Goal: Find contact information: Find contact information

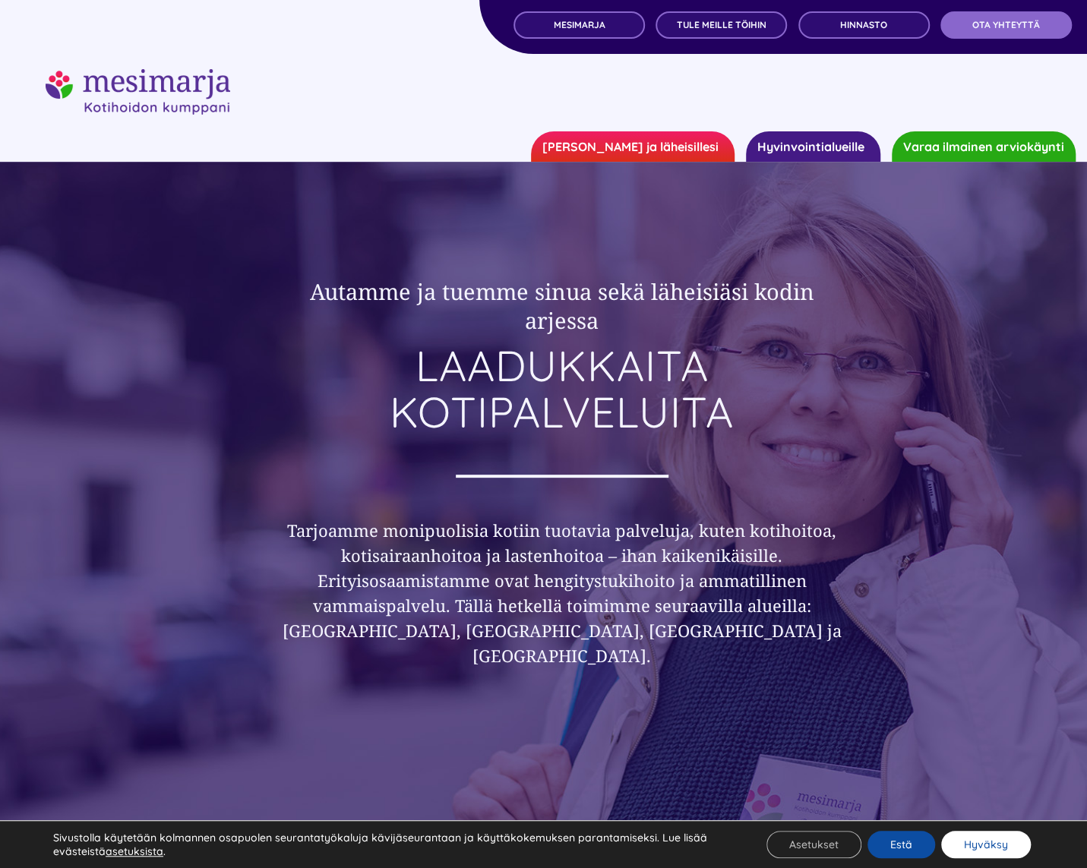
click at [1012, 845] on button "Hyväksy" at bounding box center [986, 844] width 90 height 27
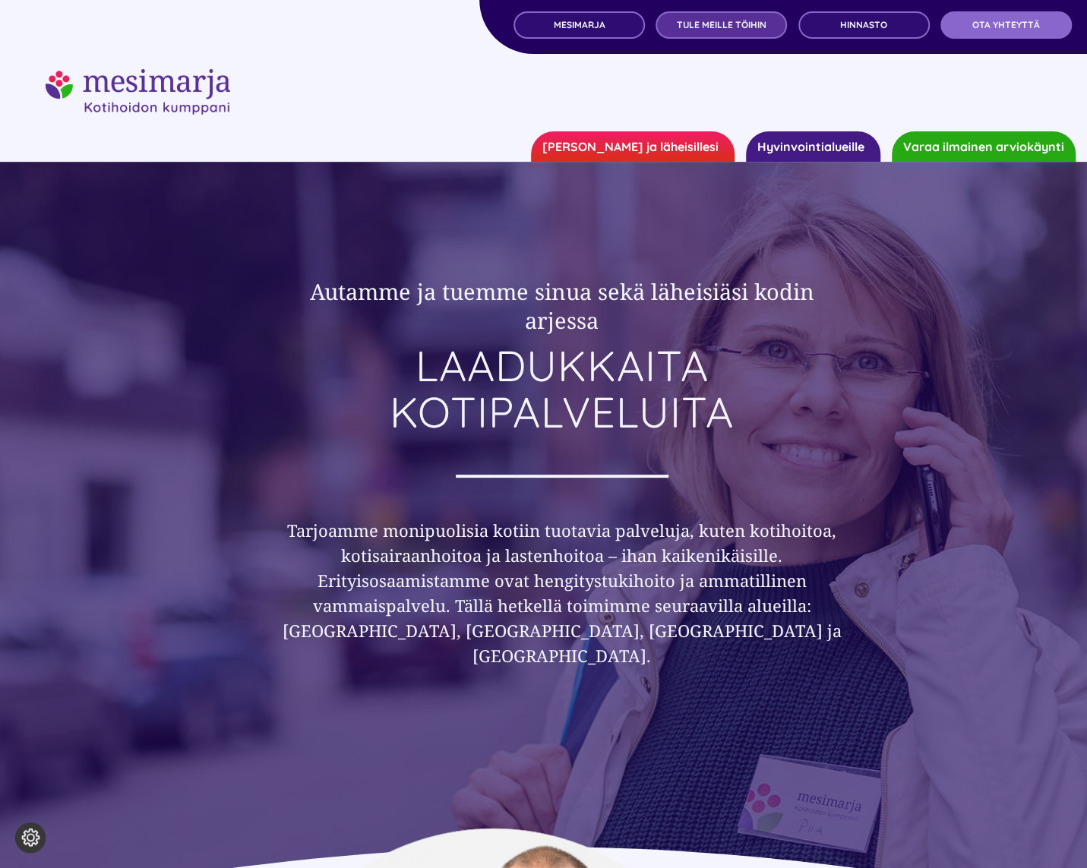
click at [711, 28] on span "TULE MEILLE TÖIHIN" at bounding box center [722, 25] width 90 height 11
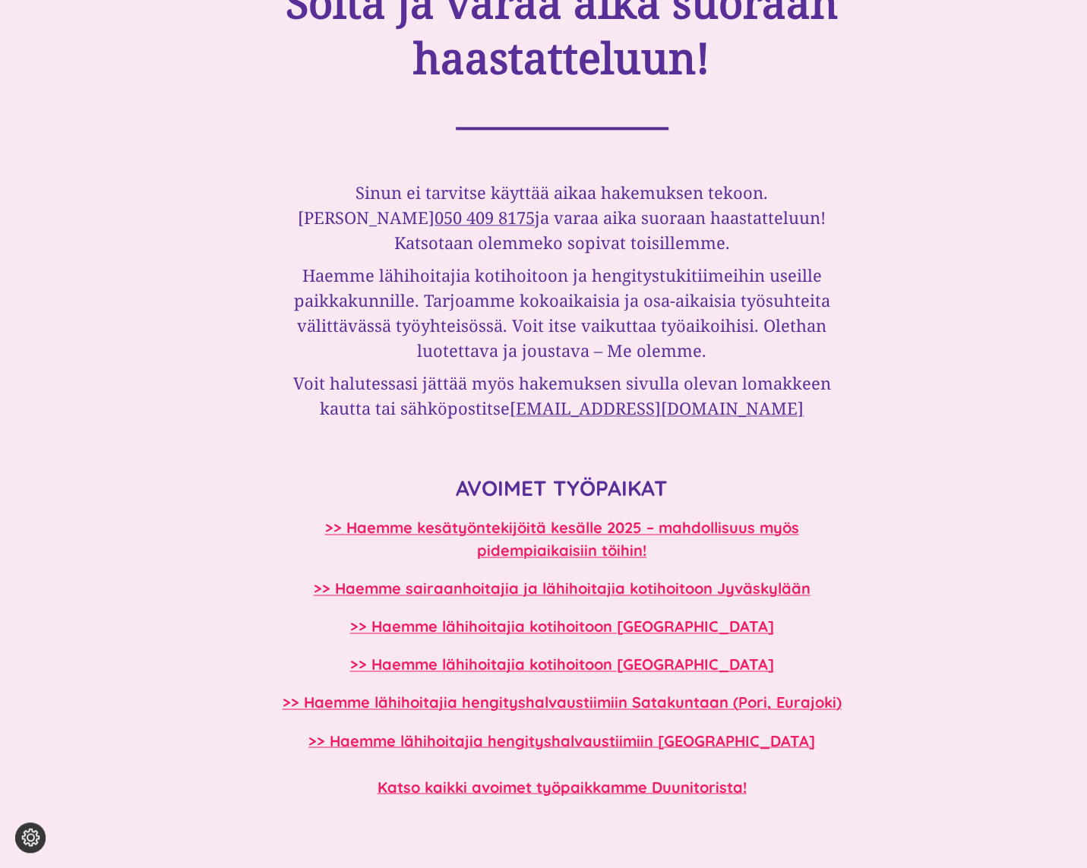
scroll to position [1139, 0]
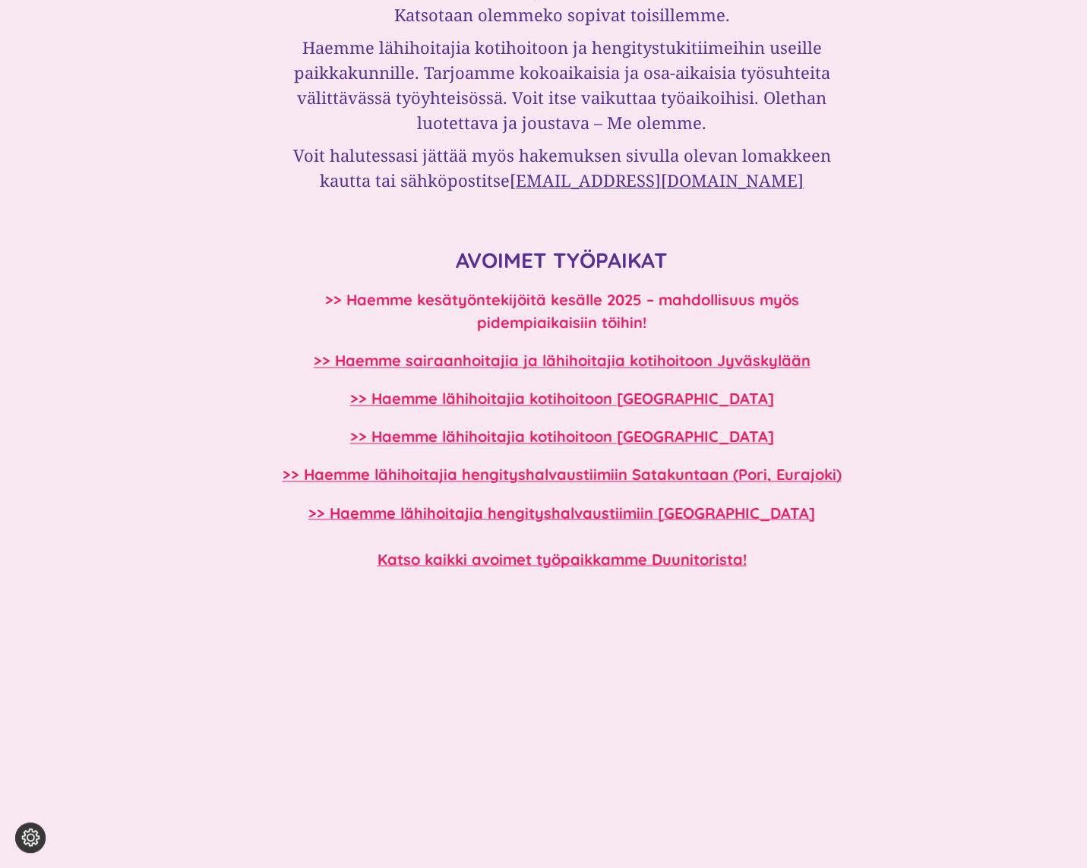
click at [560, 305] on b ">> Haemme kesätyöntekijöitä kesälle 2025 – mahdollisuus myös pidempiaikaisiin t…" at bounding box center [562, 311] width 474 height 42
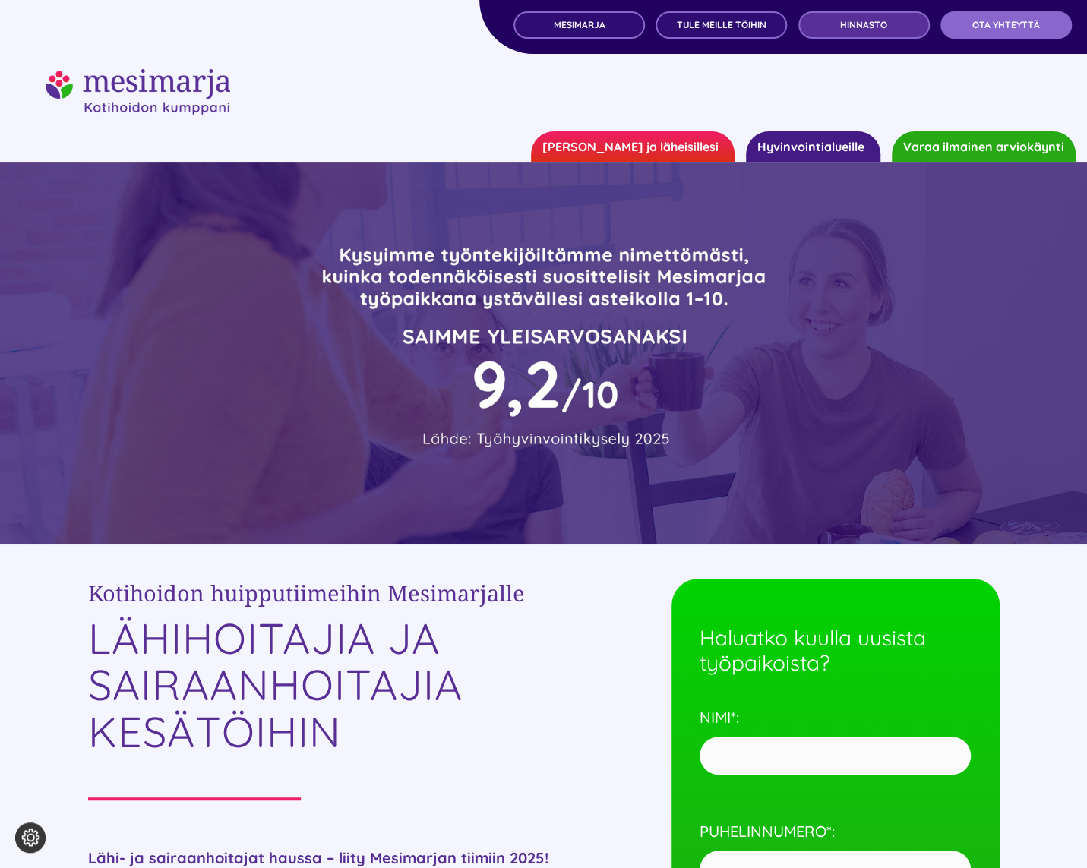
click at [873, 27] on span "Hinnasto" at bounding box center [863, 25] width 47 height 11
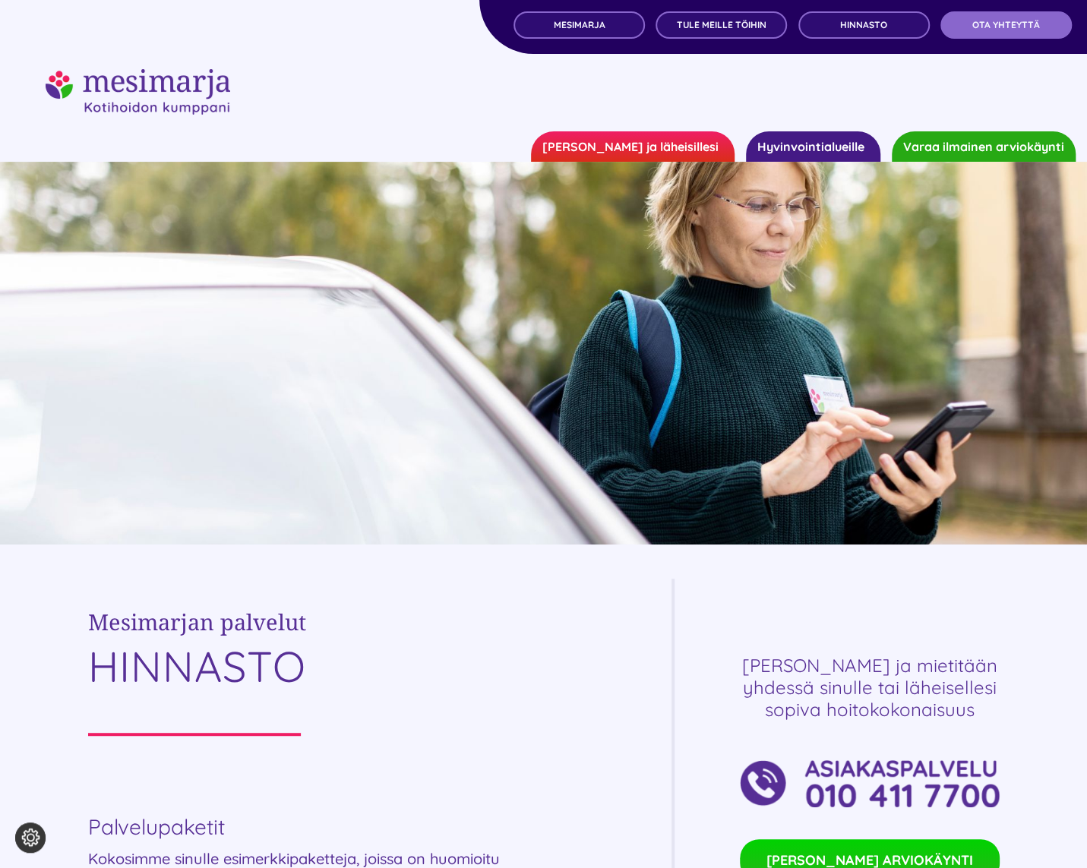
click at [715, 143] on link "[PERSON_NAME] ja läheisillesi" at bounding box center [633, 146] width 204 height 30
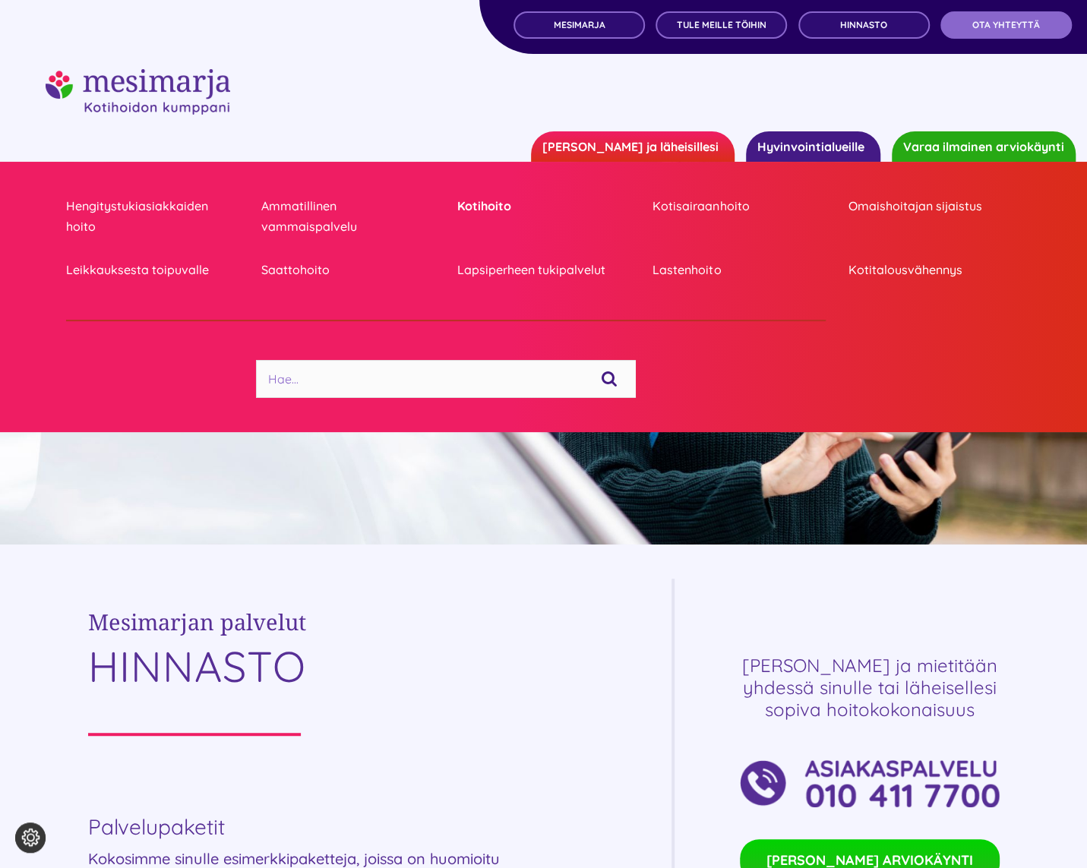
click at [503, 205] on link "Kotihoito" at bounding box center [543, 206] width 173 height 21
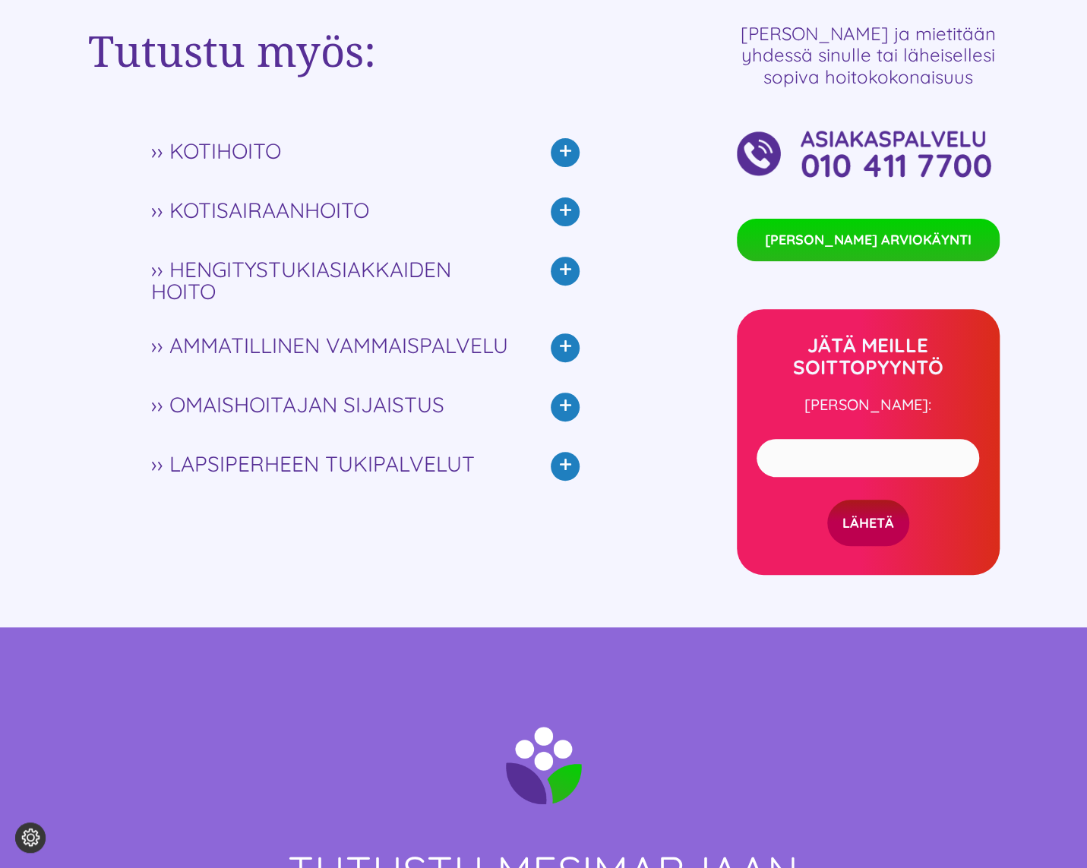
scroll to position [3210, 0]
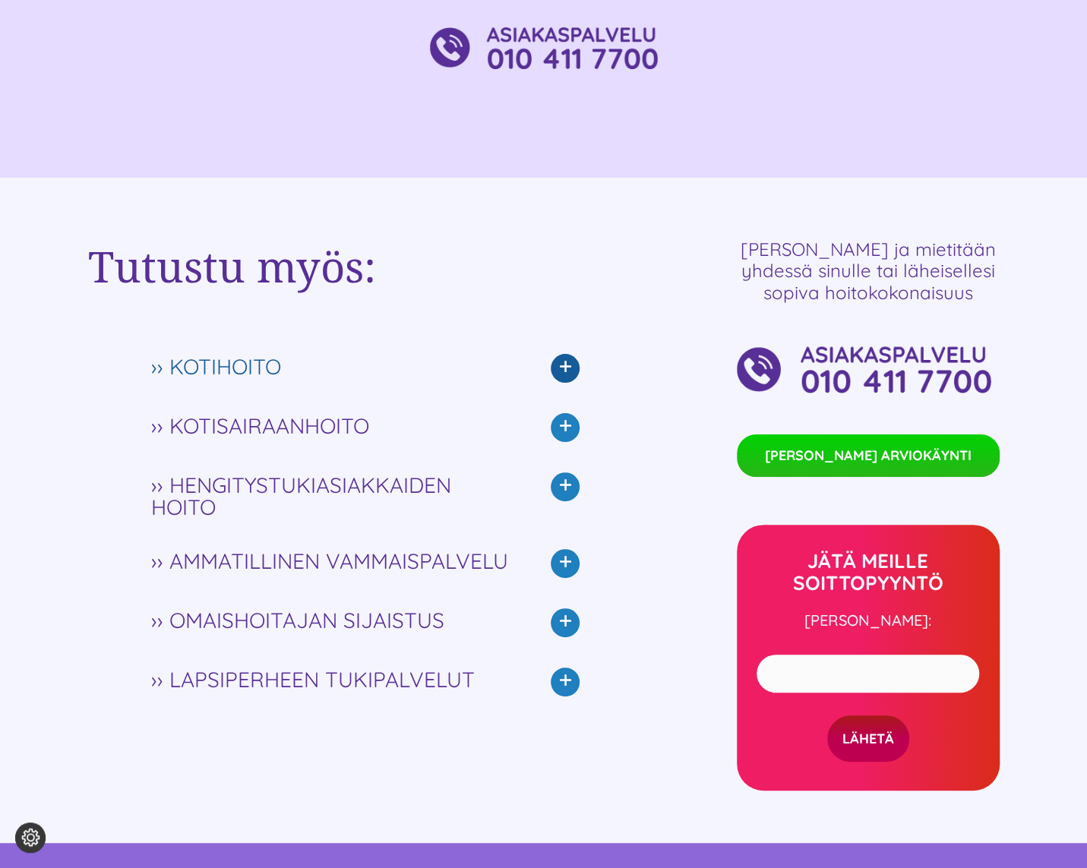
click at [560, 358] on icon at bounding box center [565, 368] width 29 height 29
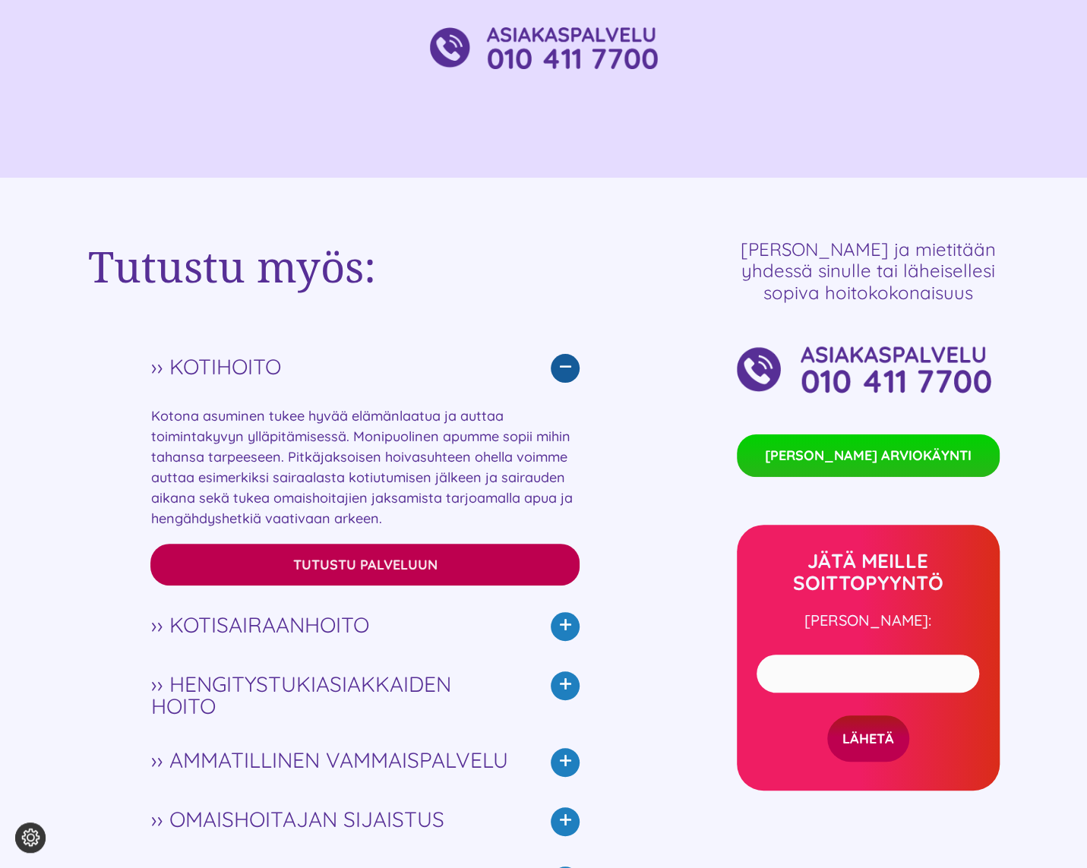
click at [358, 557] on span "Tutustu palveluun" at bounding box center [365, 565] width 144 height 16
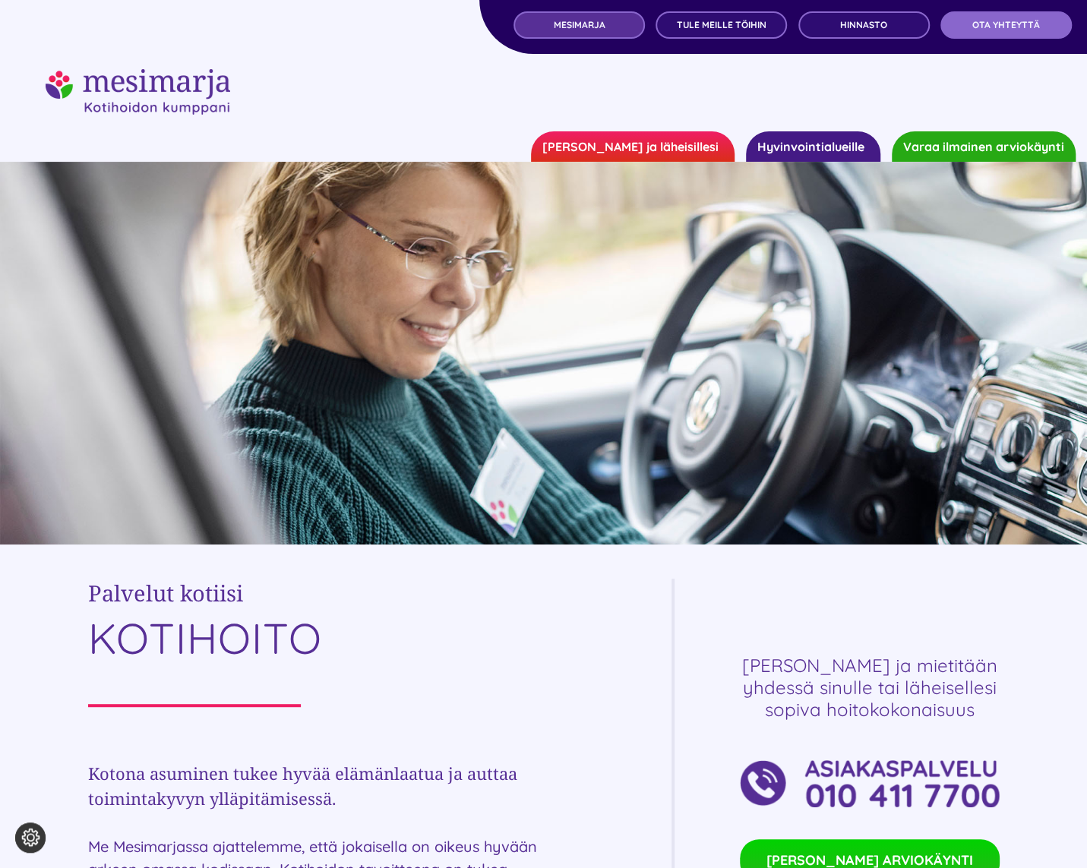
click at [585, 26] on span "MESIMARJA" at bounding box center [579, 25] width 52 height 11
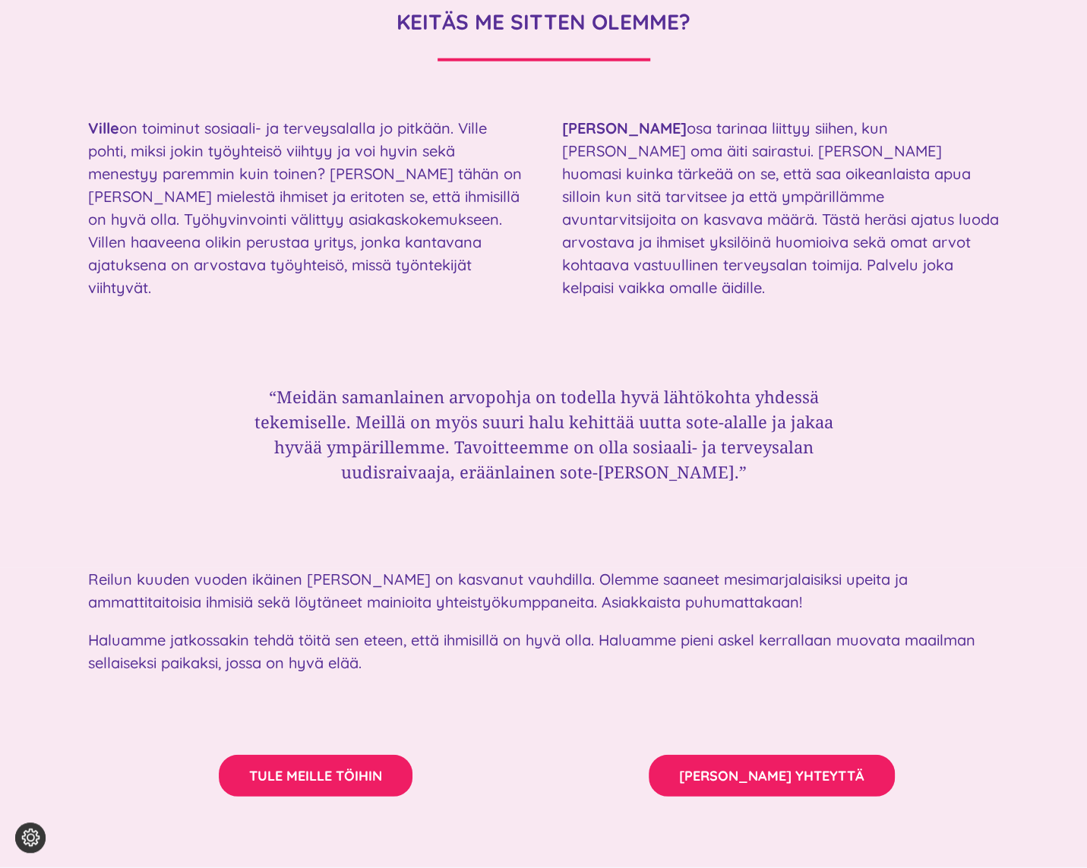
scroll to position [2127, 0]
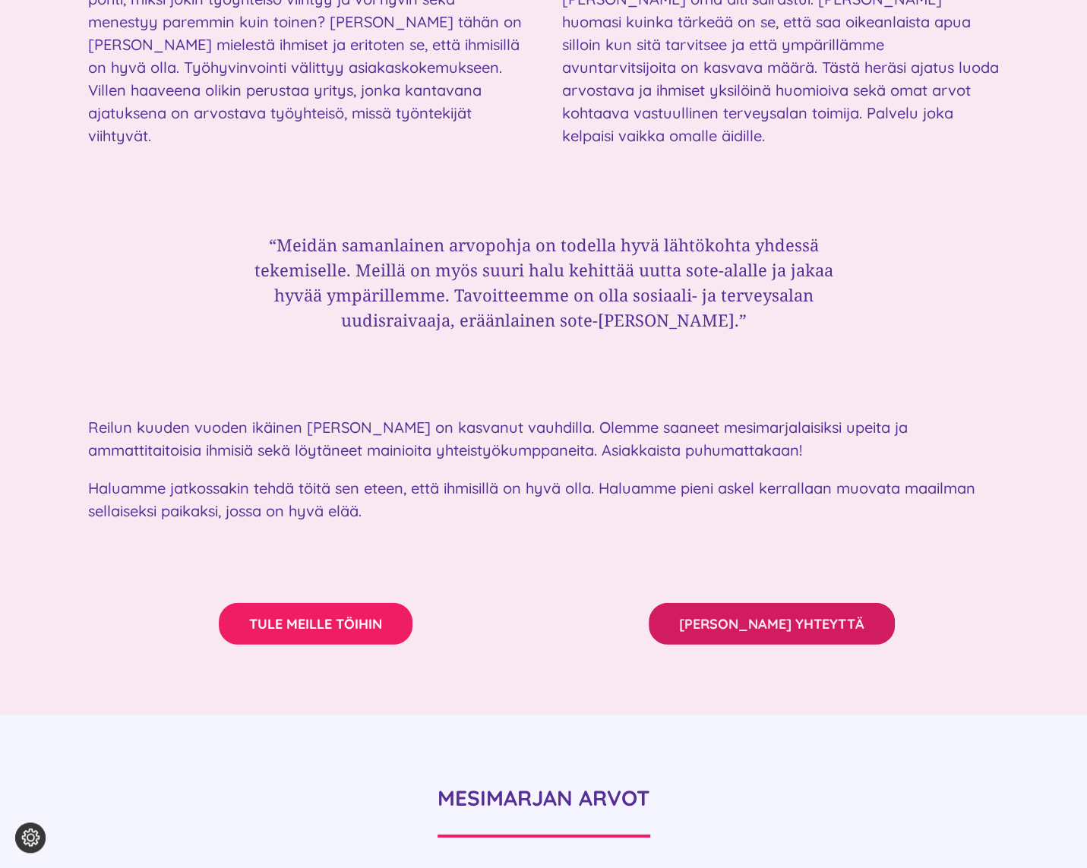
click at [787, 616] on span "[PERSON_NAME] YHTEYTTÄ" at bounding box center [771, 624] width 185 height 16
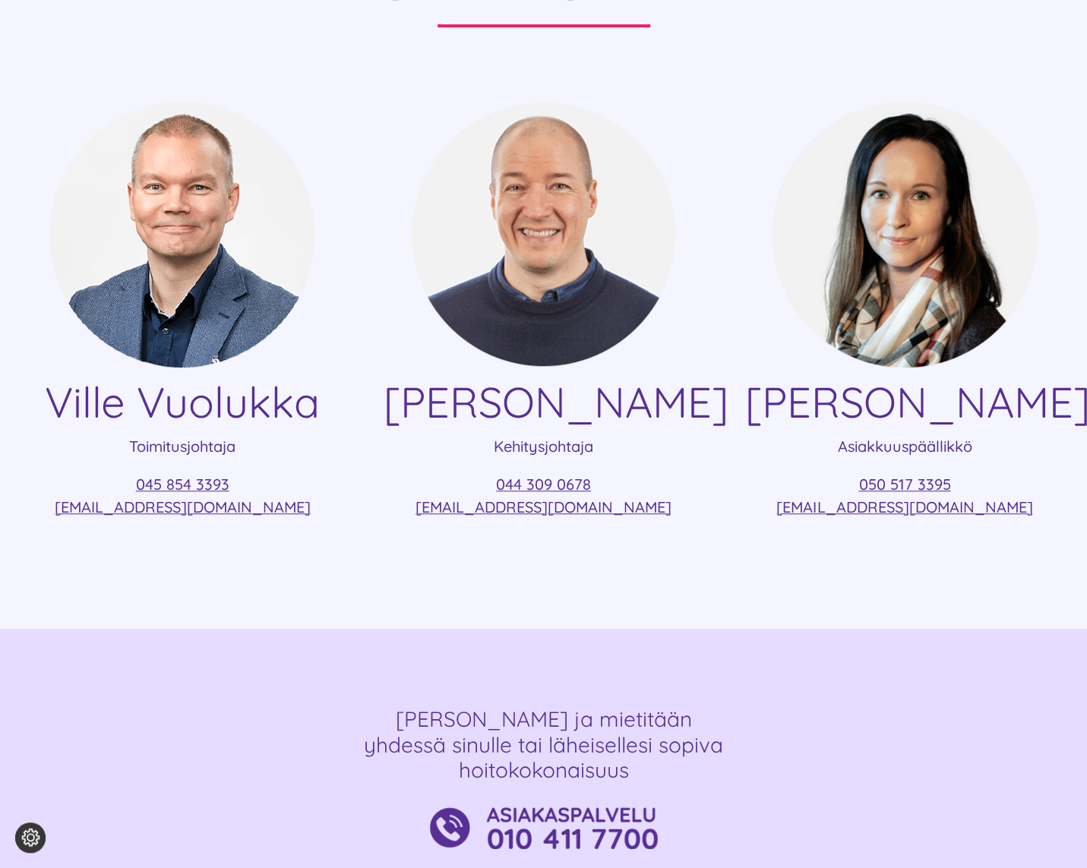
scroll to position [76, 0]
